Goal: Task Accomplishment & Management: Use online tool/utility

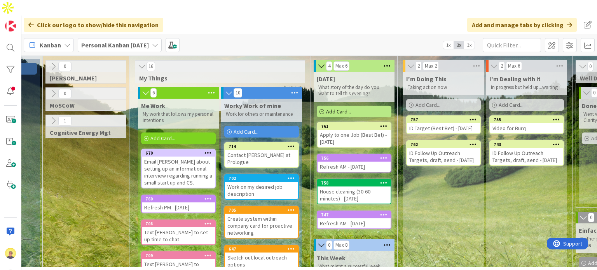
scroll to position [11, 65]
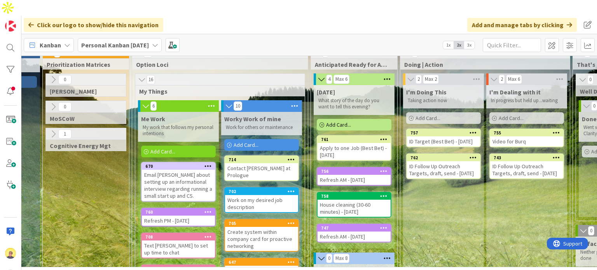
click at [173, 148] on span "Add Card..." at bounding box center [163, 151] width 25 height 7
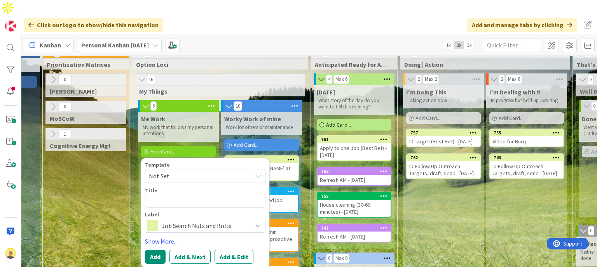
click at [339, 121] on span "Add Card..." at bounding box center [338, 124] width 25 height 7
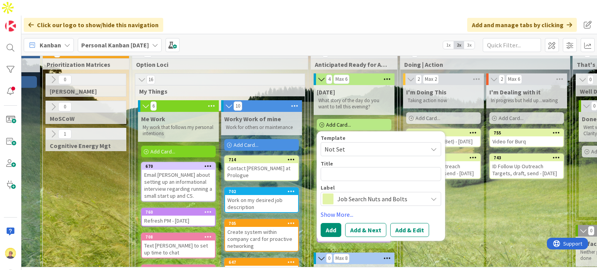
type textarea "x"
type textarea "A"
type textarea "x"
type textarea "Ad"
type textarea "x"
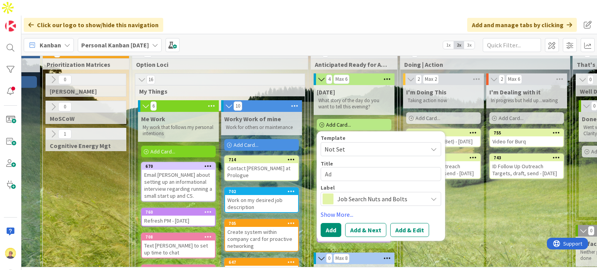
type textarea "Adv"
type textarea "x"
type textarea "Adva"
type textarea "x"
type textarea "Advan"
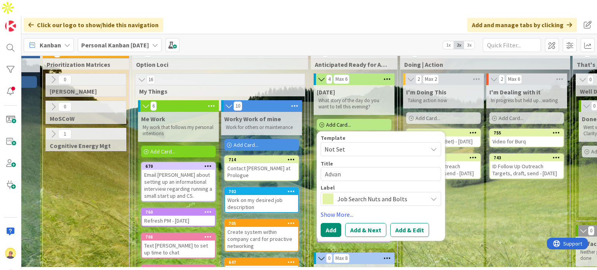
type textarea "x"
type textarea "Advanc"
type textarea "x"
type textarea "Advance"
type textarea "x"
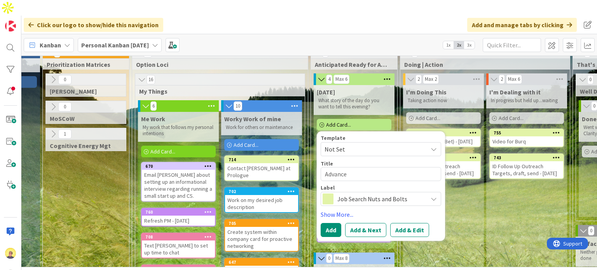
type textarea "Advance"
type textarea "x"
type textarea "Advance C"
type textarea "x"
type textarea "Advance Ca"
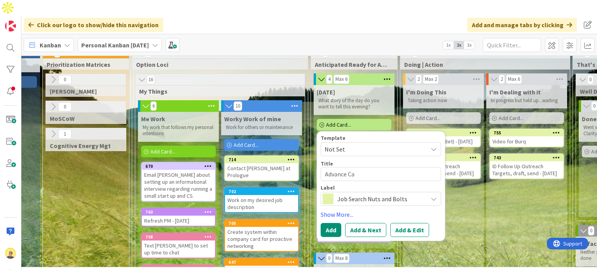
type textarea "x"
type textarea "Advance Cat"
type textarea "x"
type textarea "Advance Cata"
type textarea "x"
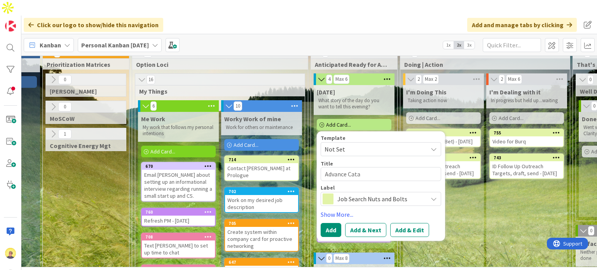
type textarea "Advance Catal"
type textarea "x"
type textarea "Advance Catalo"
type textarea "x"
type textarea "Advance Catalog"
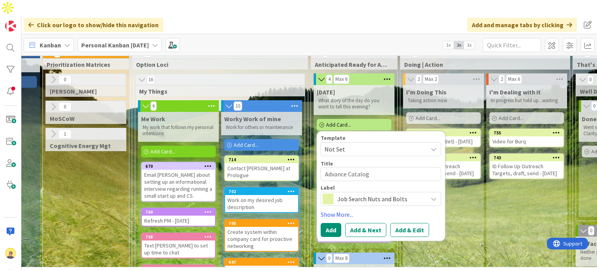
type textarea "x"
type textarea "Advance Catalog"
type textarea "x"
type textarea "Advance Catalog p"
type textarea "x"
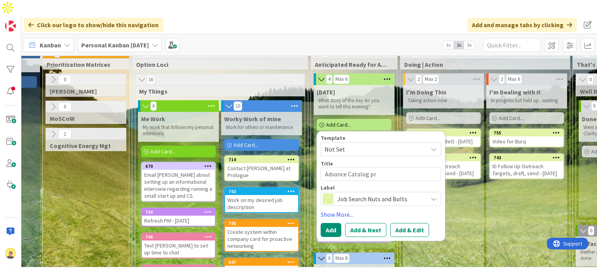
type textarea "Advance Catalog pro"
type textarea "x"
type textarea "Advance Catalog proj"
type textarea "x"
type textarea "Advance Catalog proje"
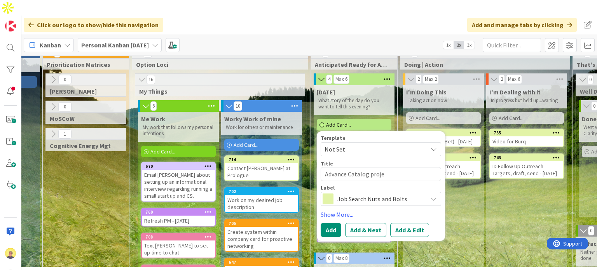
type textarea "x"
type textarea "Advance Catalog projec"
type textarea "x"
type textarea "Advance Catalog project"
type textarea "x"
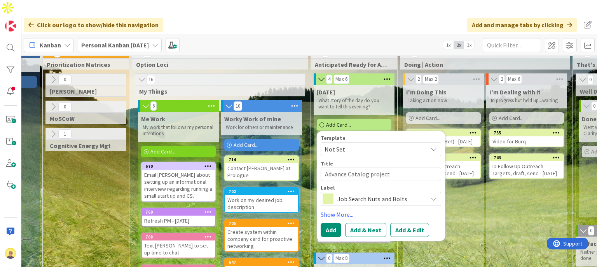
type textarea "Advance Catalog project"
type textarea "x"
type textarea "Advance Catalog project"
click at [340, 194] on span "Job Search Nuts and Bolts" at bounding box center [381, 199] width 86 height 11
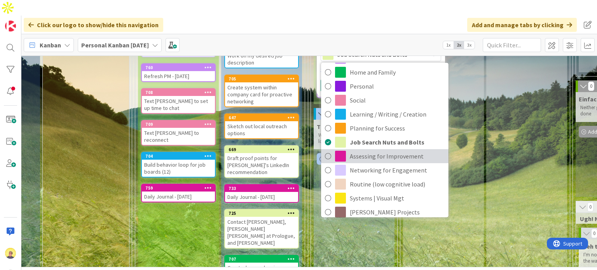
scroll to position [58, 0]
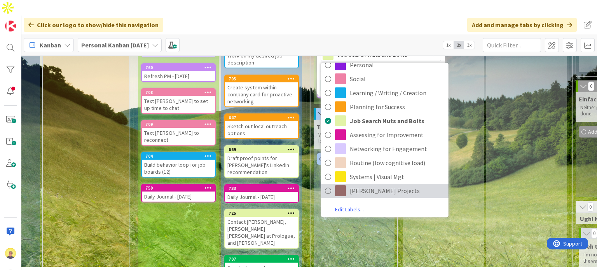
click at [357, 185] on span "[PERSON_NAME] Projects" at bounding box center [397, 191] width 95 height 12
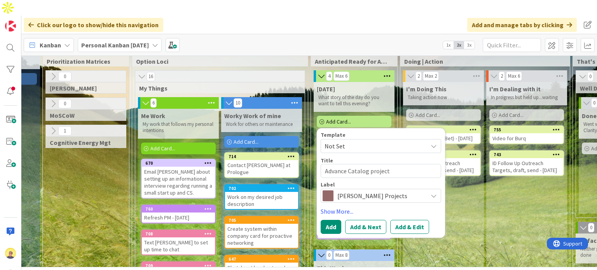
scroll to position [0, 65]
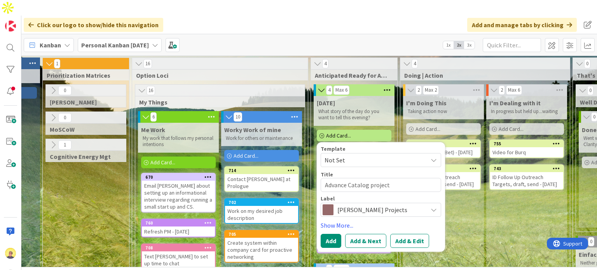
click at [358, 155] on span "Not Set" at bounding box center [373, 160] width 97 height 10
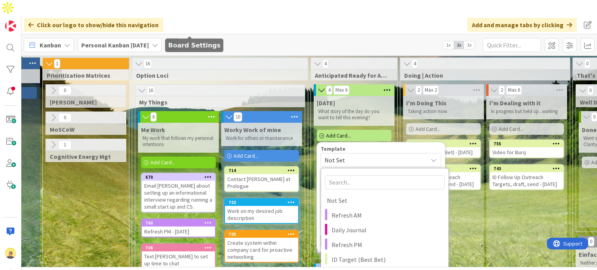
click at [180, 38] on span at bounding box center [173, 45] width 14 height 14
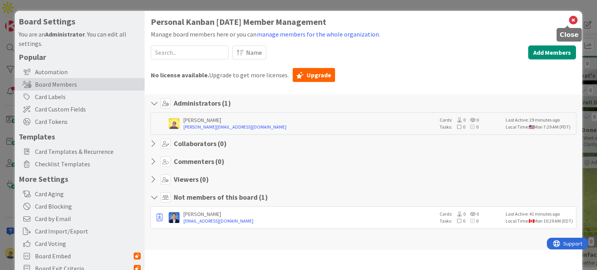
click at [569, 19] on icon at bounding box center [574, 20] width 10 height 11
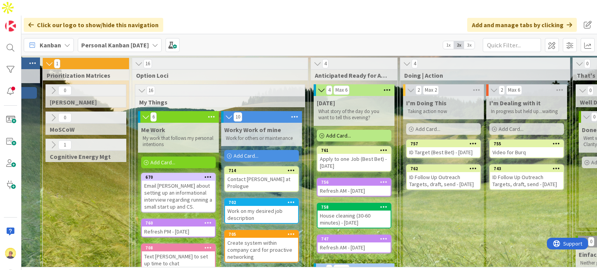
click at [346, 132] on span "Add Card..." at bounding box center [338, 135] width 25 height 7
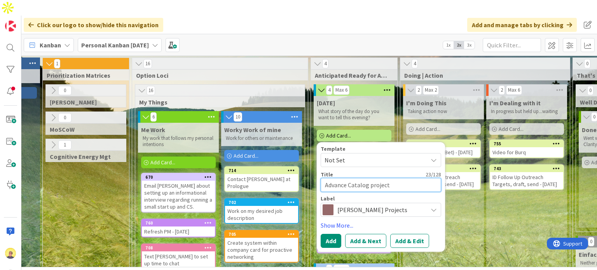
type textarea "x"
type textarea "Advance Catalog project"
type textarea "x"
type textarea "Advance Catalog project 3"
type textarea "x"
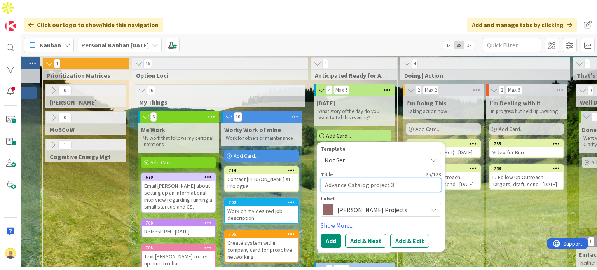
type textarea "Advance Catalog project 3:"
type textarea "x"
type textarea "Advance Catalog project 3:3"
type textarea "x"
type textarea "Advance Catalog project 3:30"
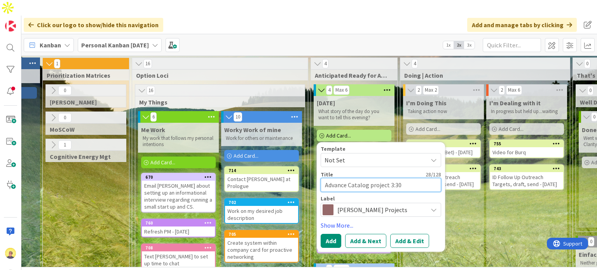
type textarea "x"
type textarea "Advance Catalog project 3:30-"
type textarea "x"
type textarea "Advance Catalog project 3:30-5"
type textarea "x"
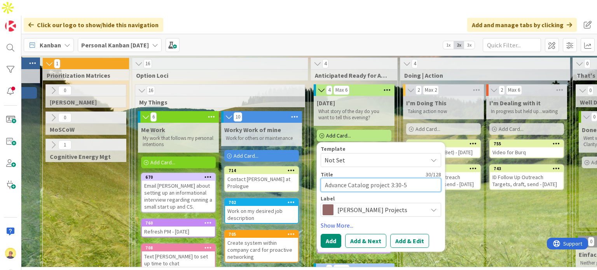
type textarea "Advance Catalog project 3:30-5:"
type textarea "x"
type textarea "Advance Catalog project 3:30-5:3"
type textarea "x"
type textarea "Advance Catalog project 3:30-5:30"
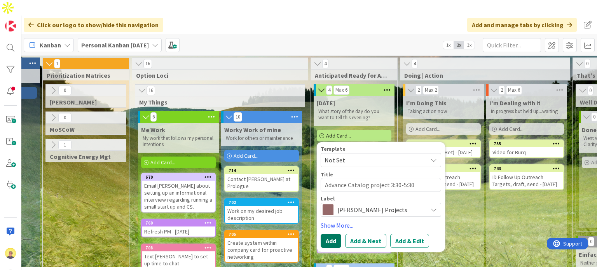
click at [333, 234] on button "Add" at bounding box center [331, 241] width 21 height 14
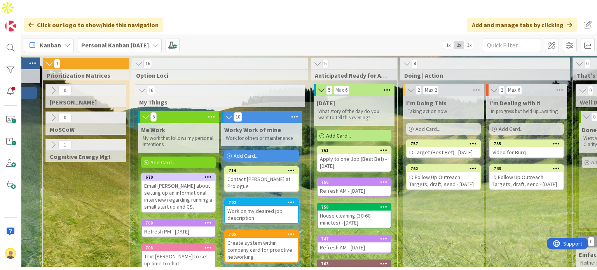
click at [357, 130] on div "Add Card..." at bounding box center [354, 136] width 75 height 12
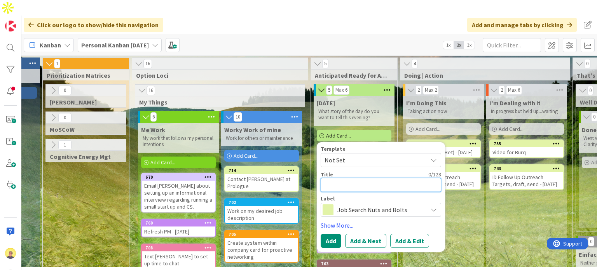
type textarea "x"
type textarea "M"
type textarea "x"
type textarea "Mo"
type textarea "x"
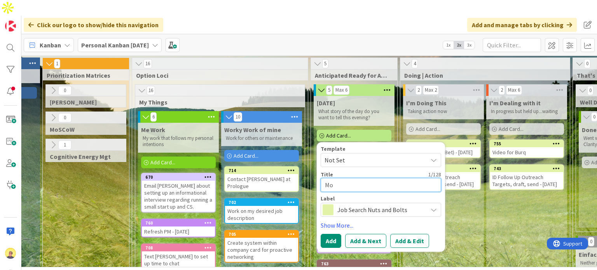
type textarea "Mod"
type textarea "x"
type textarea "Modu"
type textarea "x"
type textarea "Modus"
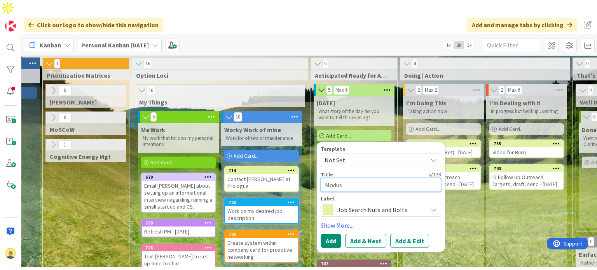
type textarea "x"
type textarea "Modus L"
type textarea "x"
type textarea "Modus Le"
type textarea "x"
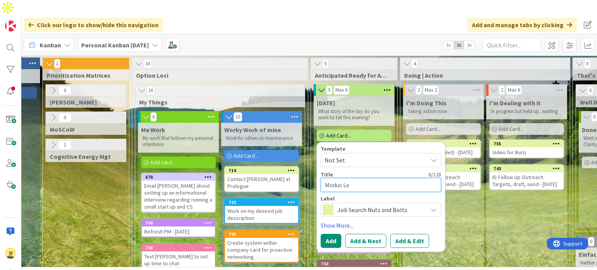
type textarea "Modus Lea"
type textarea "x"
type textarea "Modus Lean"
type textarea "x"
type textarea "Modus Lean"
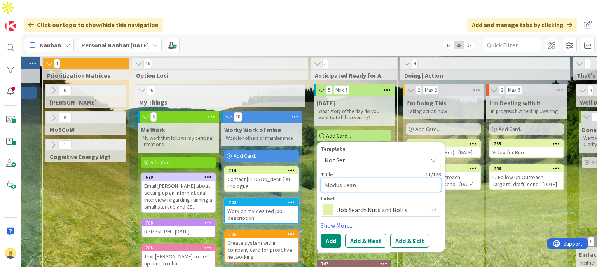
type textarea "x"
type textarea "Modus Lean C"
type textarea "x"
type textarea "Modus Lean Co"
type textarea "x"
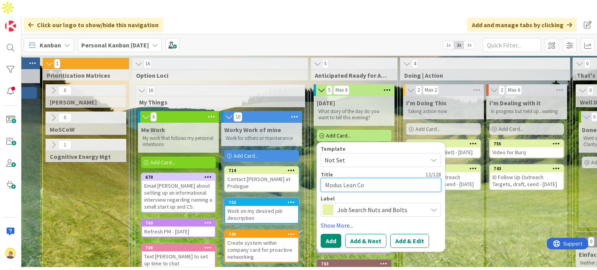
type textarea "Modus Lean Cof"
type textarea "x"
type textarea "Modus Lean Coff"
type textarea "x"
type textarea "Modus Lean Coffe"
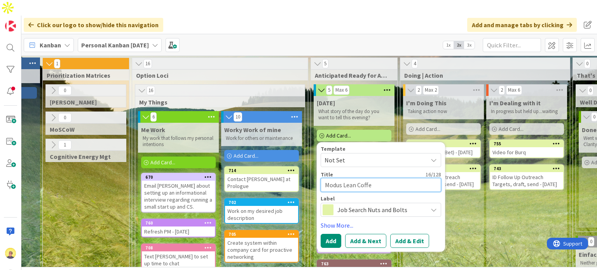
type textarea "x"
type textarea "Modus Lean Coffee"
type textarea "x"
type textarea "Modus Lean Coffee"
type textarea "x"
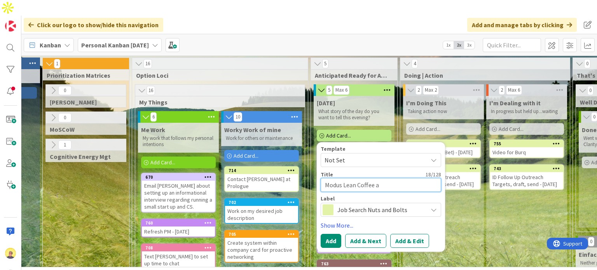
type textarea "Modus Lean Coffee at"
type textarea "x"
type textarea "Modus Lean Coffee at"
type textarea "x"
type textarea "Modus Lean Coffee at N"
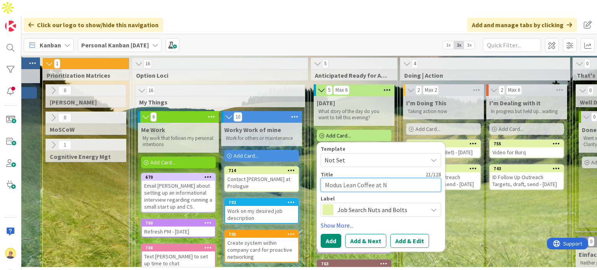
type textarea "x"
type textarea "Modus Lean Coffee at No"
type textarea "x"
type textarea "Modus Lean Coffee at Noo"
type textarea "x"
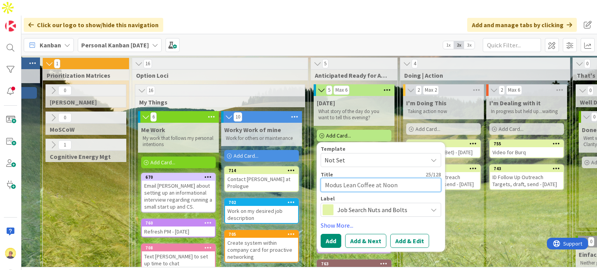
type textarea "Modus Lean Coffee at Noon"
click at [367, 205] on span "Job Search Nuts and Bolts" at bounding box center [381, 210] width 86 height 11
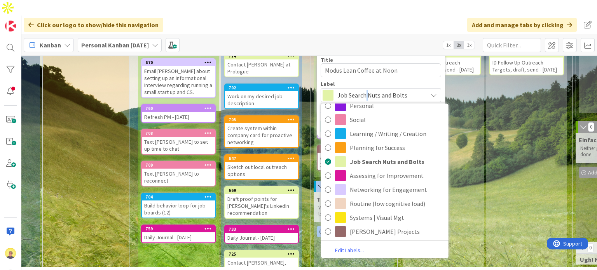
scroll to position [117, 65]
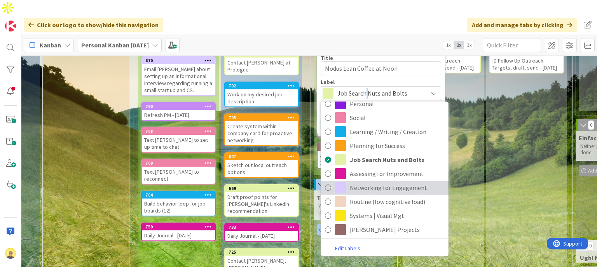
click at [357, 182] on span "Networking for Engagement" at bounding box center [397, 188] width 95 height 12
type textarea "x"
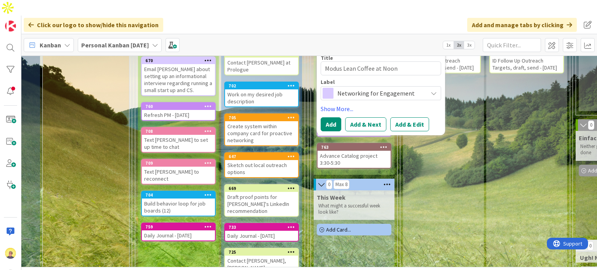
click at [359, 88] on span "Networking for Engagement" at bounding box center [381, 93] width 86 height 11
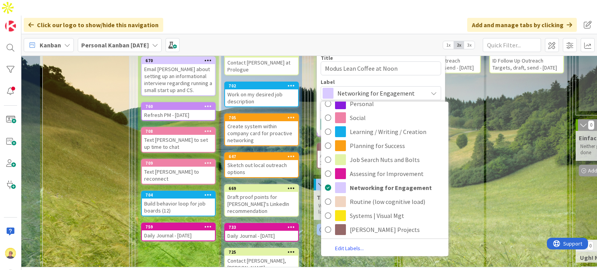
click at [520, 182] on div "I'm Dealing with it In progress but held up...waiting Add Card... 755 Video for…" at bounding box center [527, 265] width 81 height 573
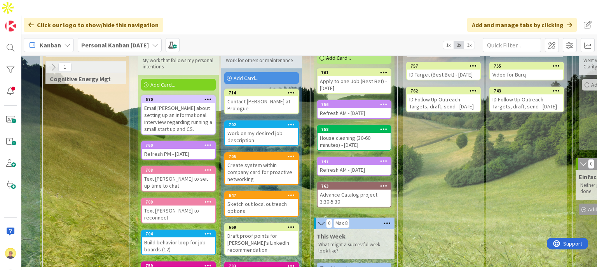
scroll to position [0, 65]
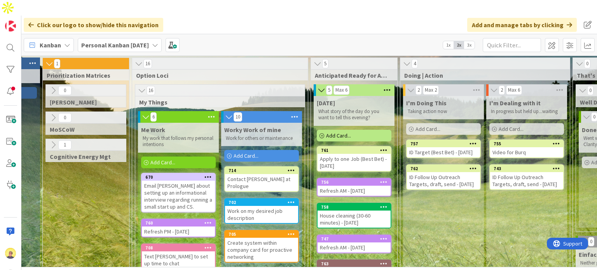
click at [341, 132] on span "Add Card..." at bounding box center [338, 135] width 25 height 7
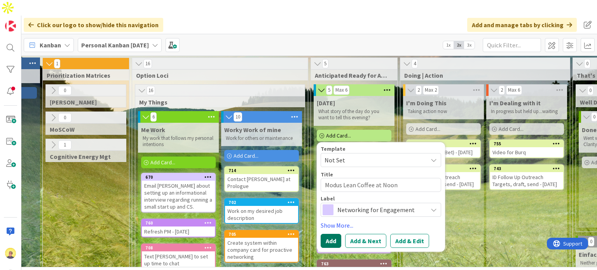
click at [326, 234] on button "Add" at bounding box center [331, 241] width 21 height 14
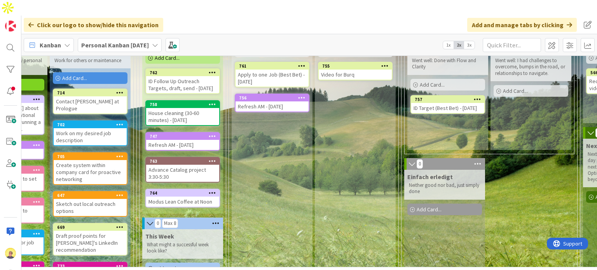
scroll to position [39, 236]
